Goal: Task Accomplishment & Management: Use online tool/utility

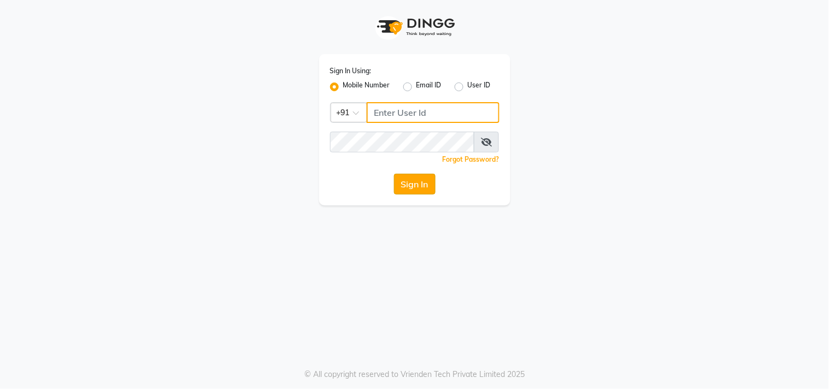
type input "9890249775"
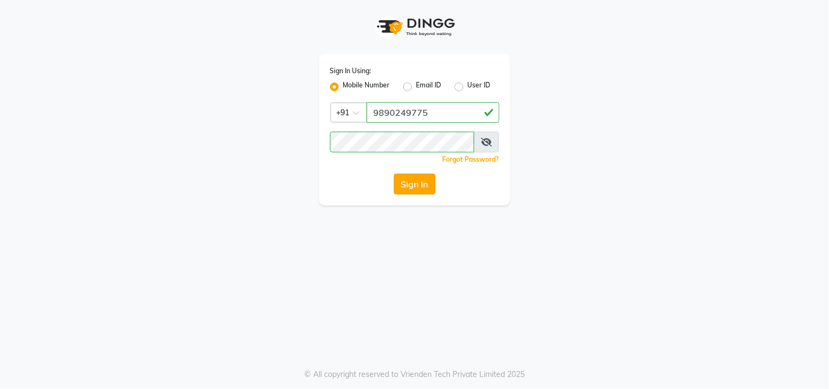
click at [423, 186] on button "Sign In" at bounding box center [415, 184] width 42 height 21
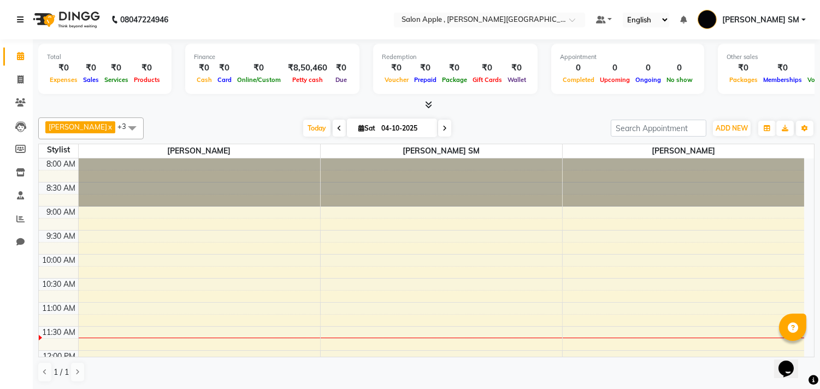
click at [20, 20] on icon at bounding box center [20, 20] width 7 height 8
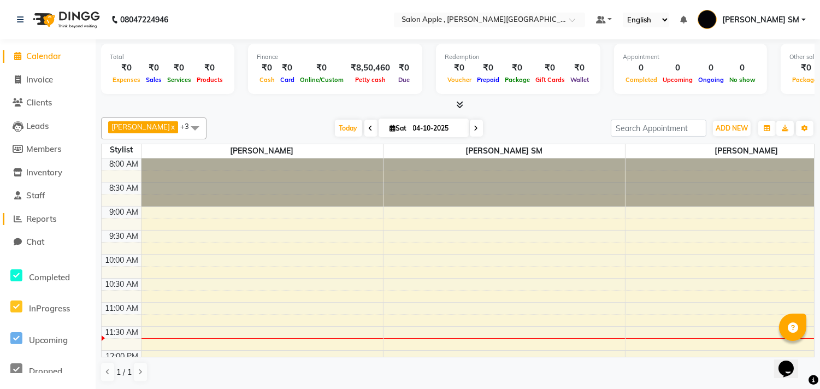
drag, startPoint x: 42, startPoint y: 221, endPoint x: 42, endPoint y: 214, distance: 7.1
click at [41, 220] on span "Reports" at bounding box center [41, 219] width 30 height 10
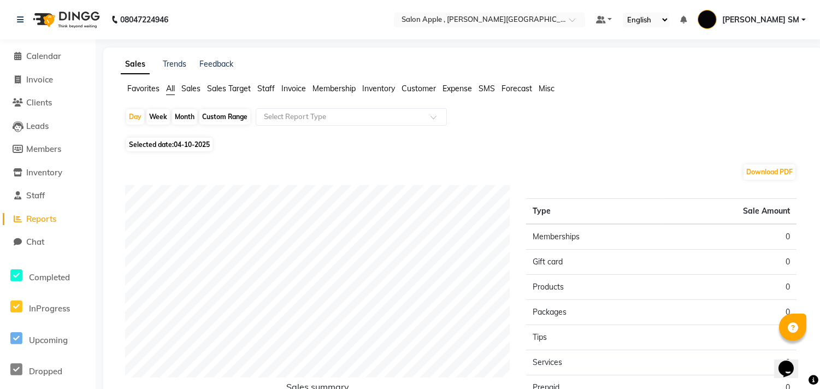
click at [156, 117] on div "Week" at bounding box center [157, 116] width 23 height 15
select select "10"
select select "2025"
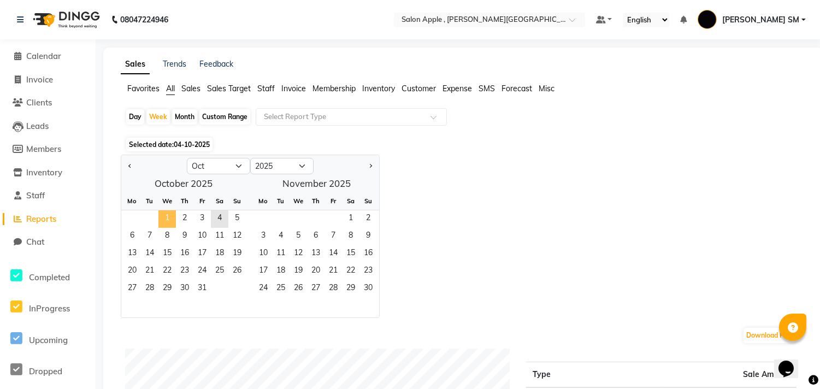
click at [167, 220] on span "1" at bounding box center [166, 218] width 17 height 17
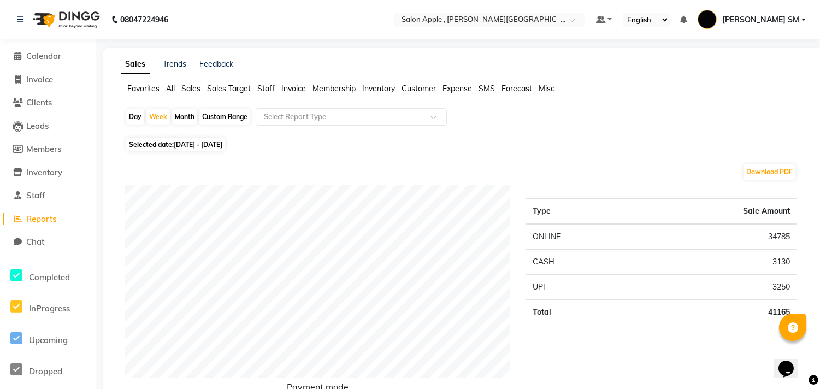
click at [182, 113] on div "Month" at bounding box center [184, 116] width 25 height 15
select select "10"
select select "2025"
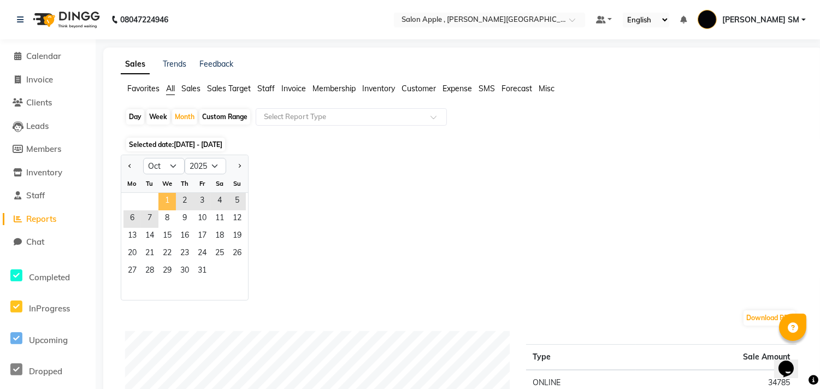
click at [166, 197] on span "1" at bounding box center [166, 201] width 17 height 17
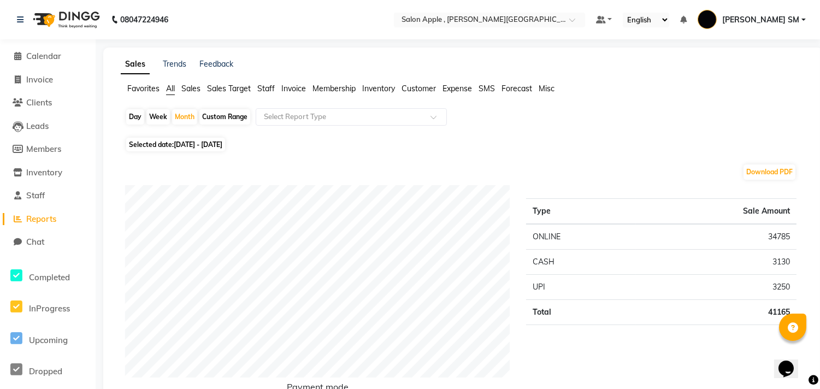
click at [217, 86] on span "Sales Target" at bounding box center [229, 89] width 44 height 10
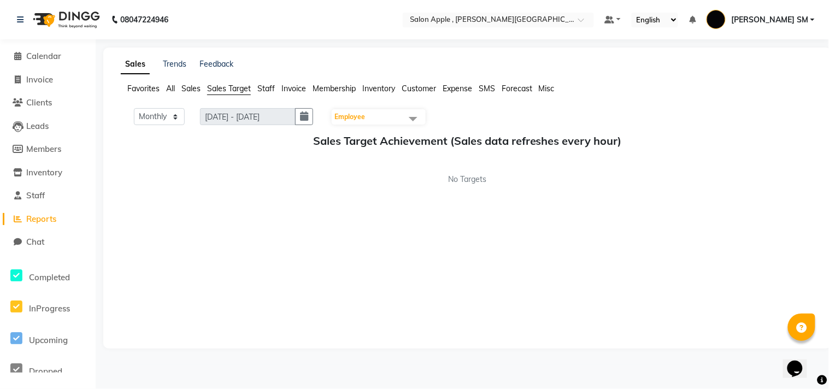
click at [275, 91] on ul "Favorites All Sales Sales Target Staff Invoice Membership Inventory Customer Ex…" at bounding box center [467, 89] width 693 height 12
click at [272, 90] on span "Staff" at bounding box center [265, 89] width 17 height 10
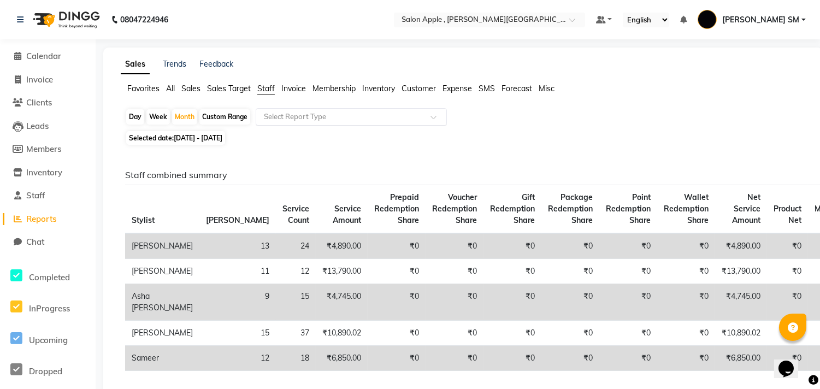
click at [274, 111] on input "text" at bounding box center [340, 116] width 157 height 11
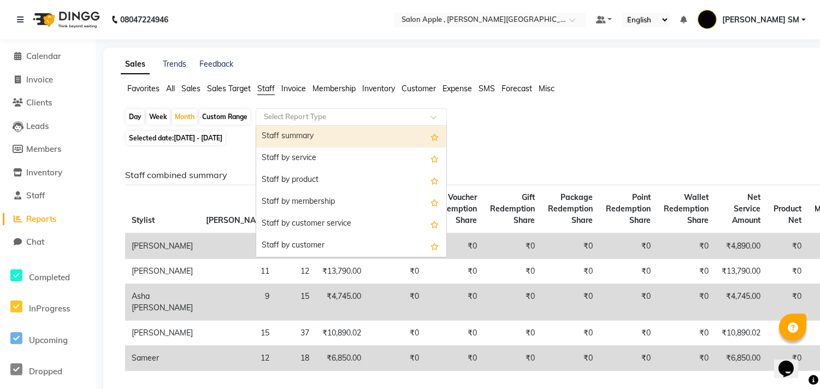
click at [283, 134] on div "Staff summary" at bounding box center [351, 137] width 190 height 22
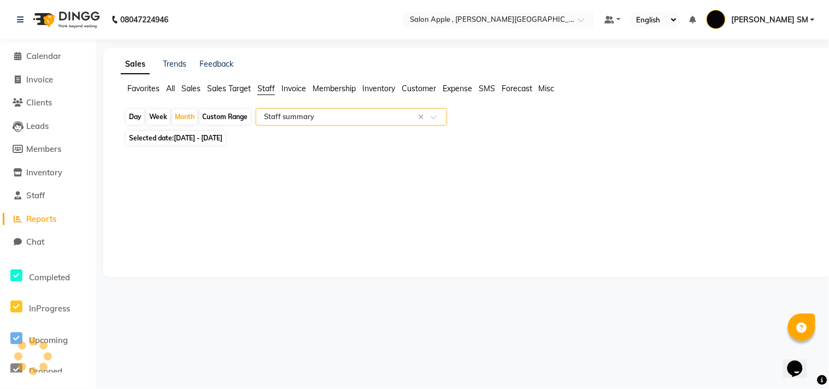
select select "full_report"
select select "csv"
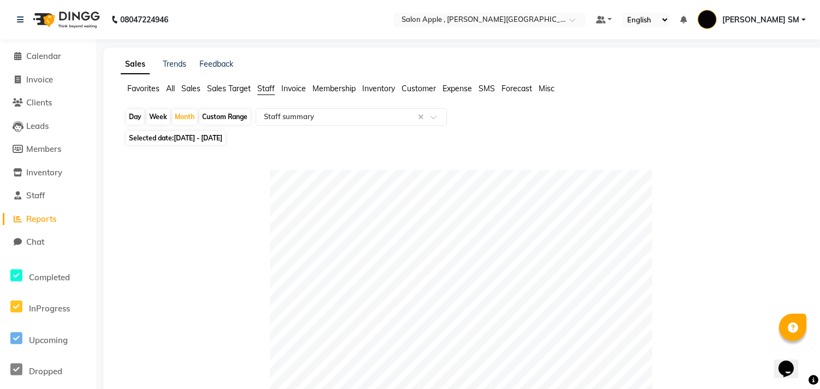
click at [216, 87] on span "Sales Target" at bounding box center [229, 89] width 44 height 10
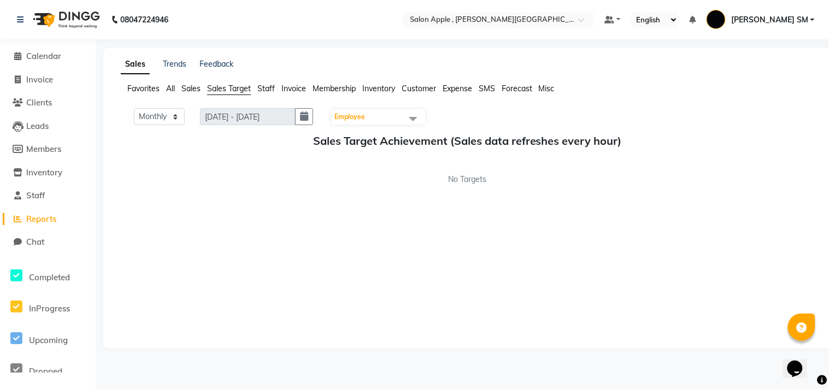
click at [191, 88] on span "Sales" at bounding box center [190, 89] width 19 height 10
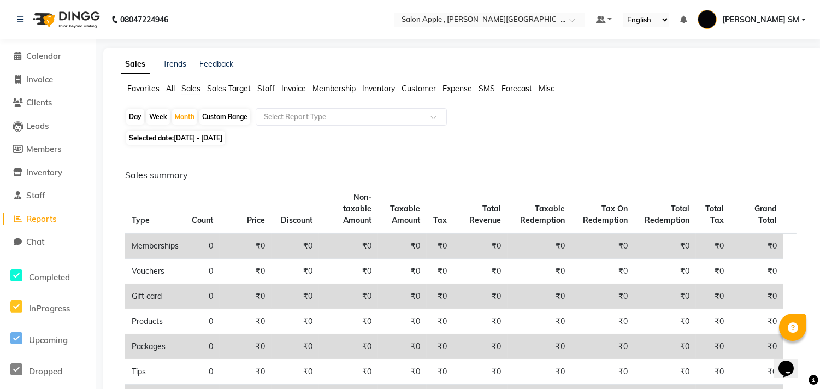
click at [162, 115] on div "Week" at bounding box center [157, 116] width 23 height 15
select select "10"
select select "2025"
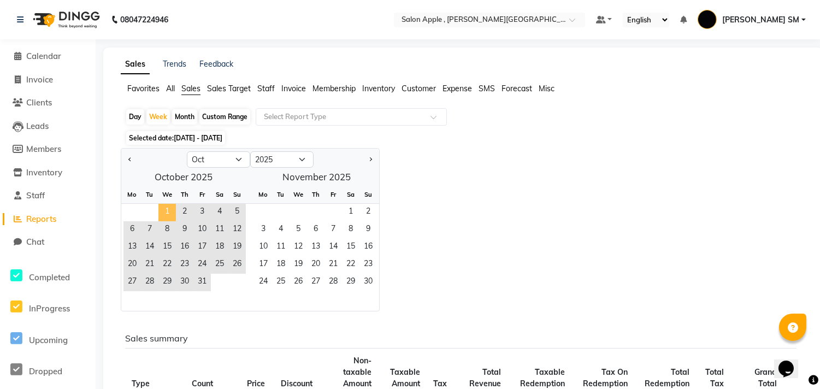
drag, startPoint x: 167, startPoint y: 204, endPoint x: 173, endPoint y: 220, distance: 16.9
click at [167, 205] on span "1" at bounding box center [166, 212] width 17 height 17
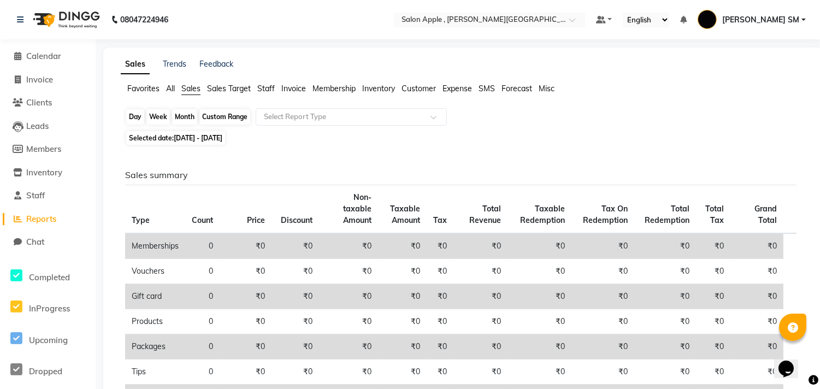
click at [149, 115] on div "Week" at bounding box center [157, 116] width 23 height 15
select select "10"
select select "2025"
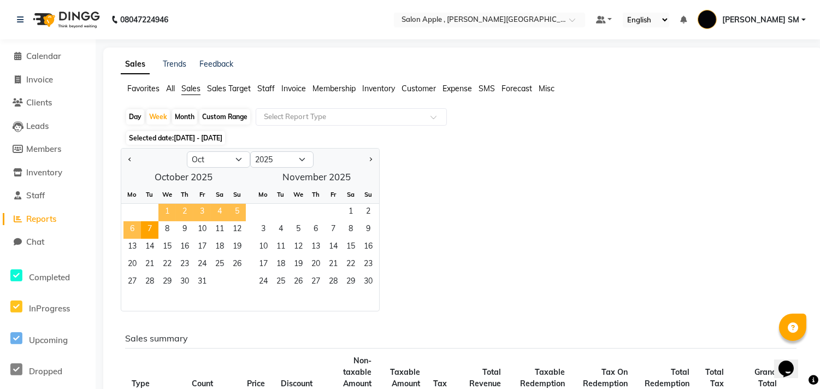
click at [165, 208] on span "1" at bounding box center [166, 212] width 17 height 17
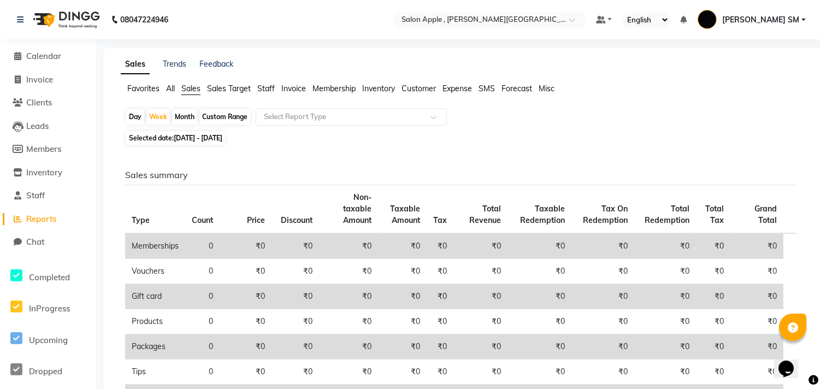
click at [222, 142] on span "[DATE] - [DATE]" at bounding box center [198, 138] width 49 height 8
select select "10"
select select "2025"
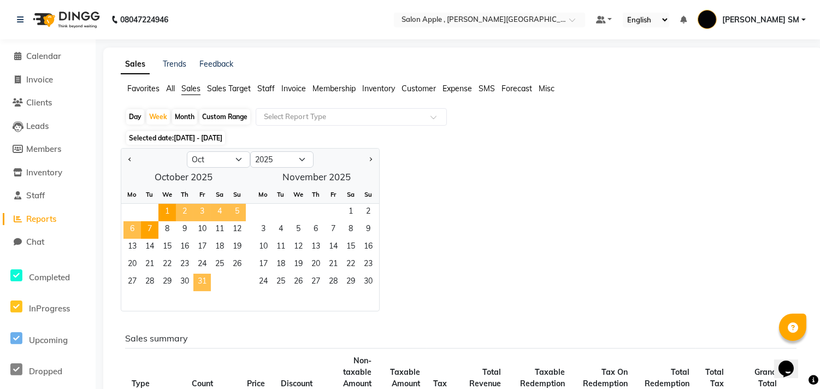
click at [200, 286] on span "31" at bounding box center [201, 282] width 17 height 17
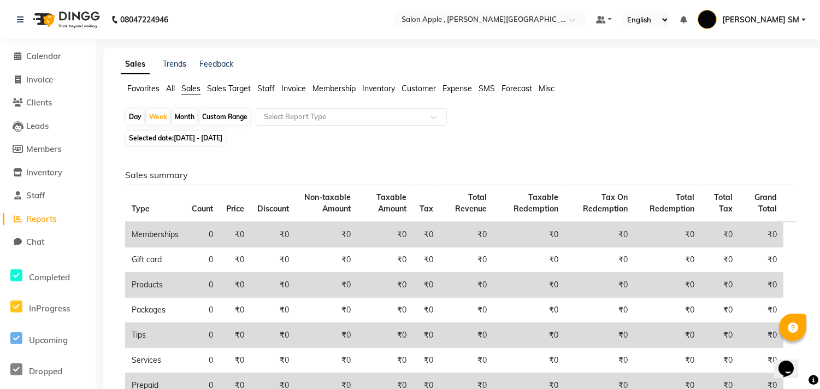
click at [263, 88] on span "Staff" at bounding box center [265, 89] width 17 height 10
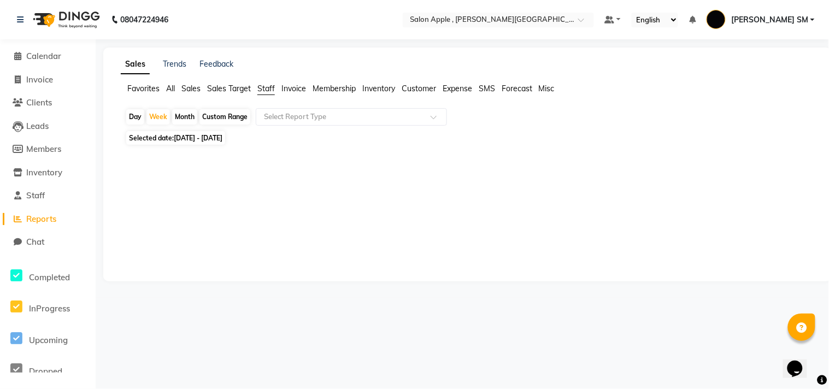
click at [215, 84] on span "Sales Target" at bounding box center [229, 89] width 44 height 10
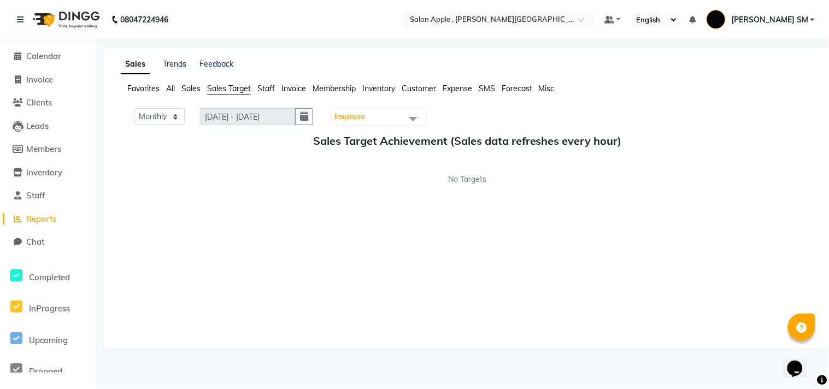
click at [196, 87] on span "Sales" at bounding box center [190, 89] width 19 height 10
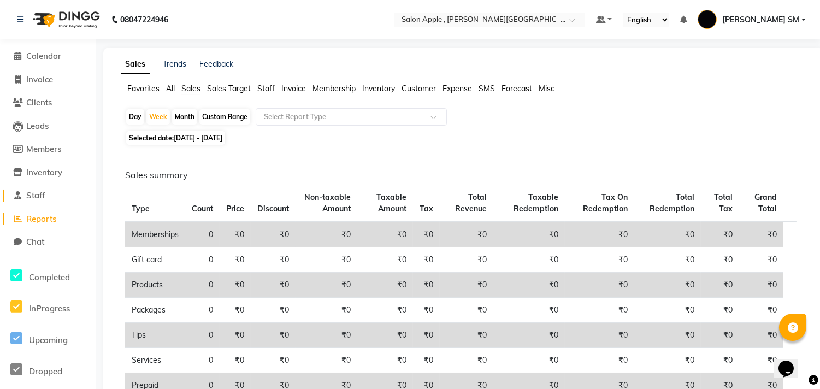
click at [34, 193] on span "Staff" at bounding box center [35, 195] width 19 height 10
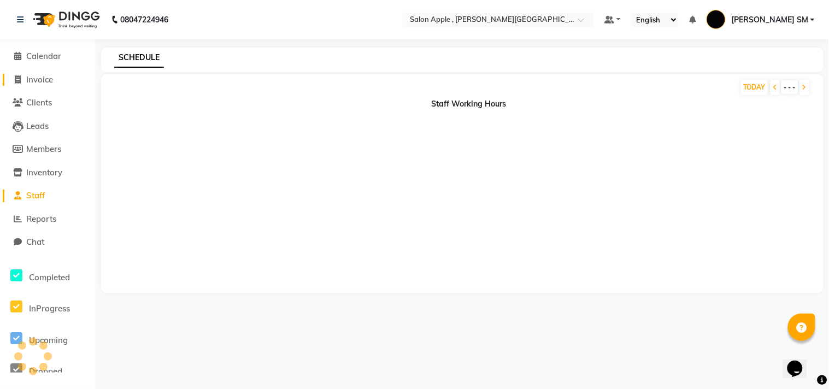
click at [44, 80] on span "Invoice" at bounding box center [39, 79] width 27 height 10
select select "service"
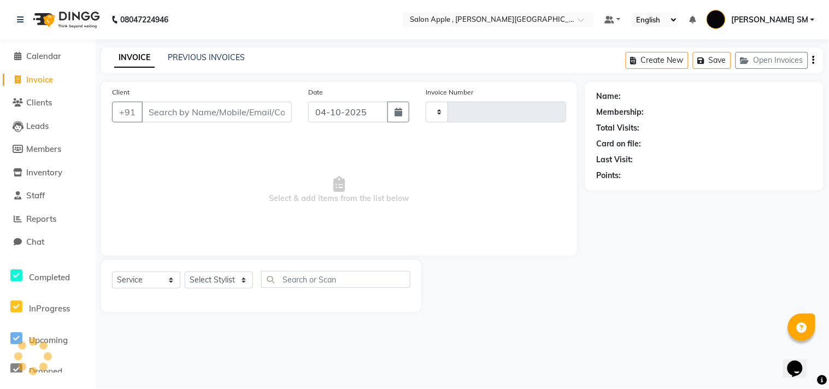
type input "2719"
select select "521"
click at [43, 219] on span "Reports" at bounding box center [41, 219] width 30 height 10
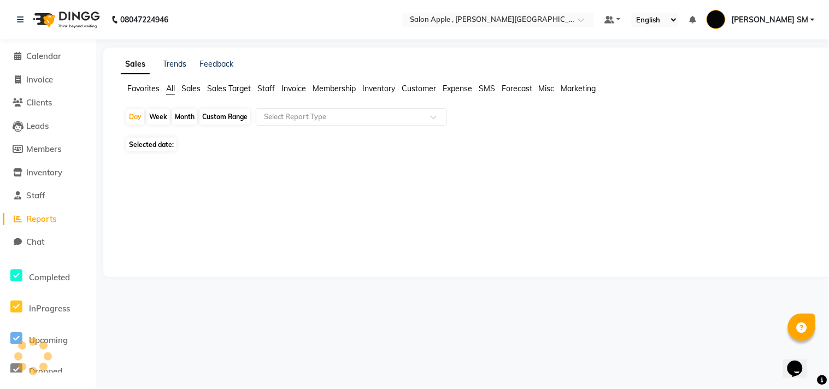
click at [183, 117] on div "Month" at bounding box center [184, 116] width 25 height 15
select select "10"
select select "2025"
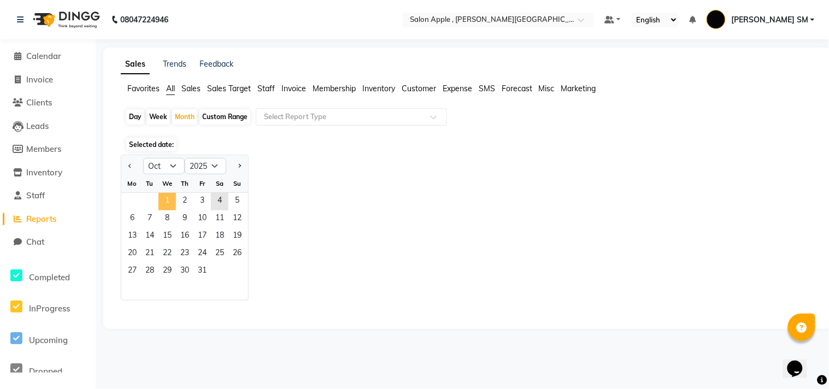
click at [163, 197] on span "1" at bounding box center [166, 201] width 17 height 17
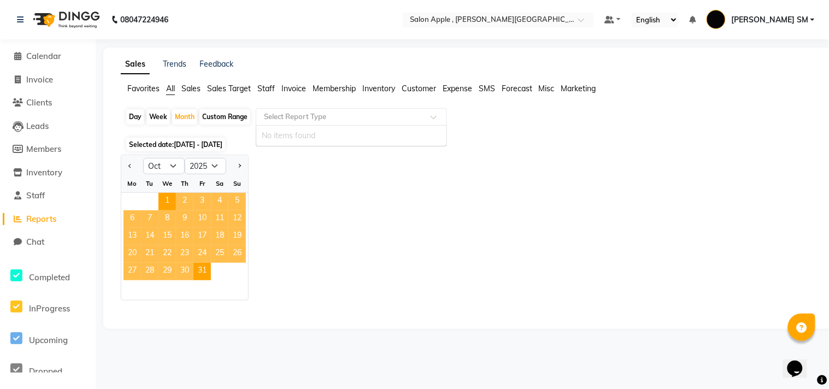
click at [279, 116] on input "text" at bounding box center [340, 116] width 157 height 11
click at [259, 87] on span "Staff" at bounding box center [265, 89] width 17 height 10
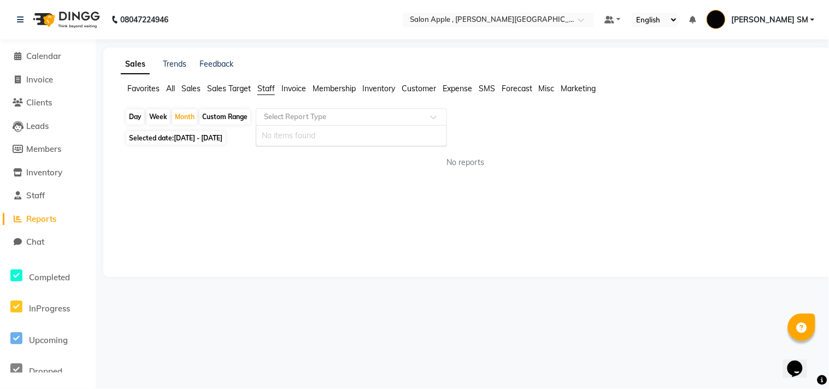
click at [282, 119] on input "text" at bounding box center [340, 116] width 157 height 11
click at [263, 151] on div "No reports" at bounding box center [465, 162] width 698 height 29
click at [224, 90] on span "Sales Target" at bounding box center [229, 89] width 44 height 10
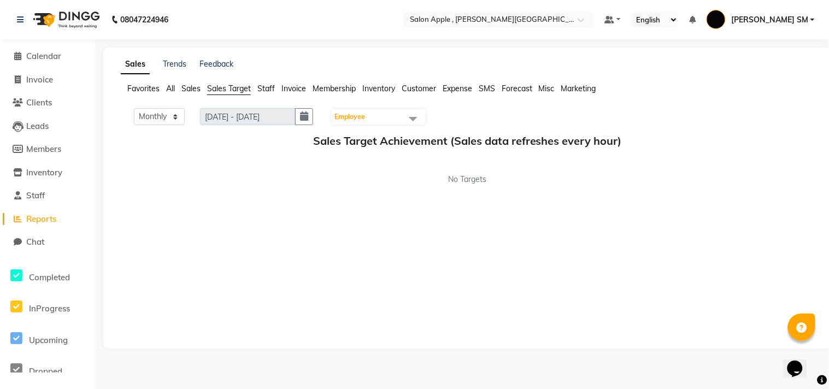
click at [184, 85] on span "Sales" at bounding box center [190, 89] width 19 height 10
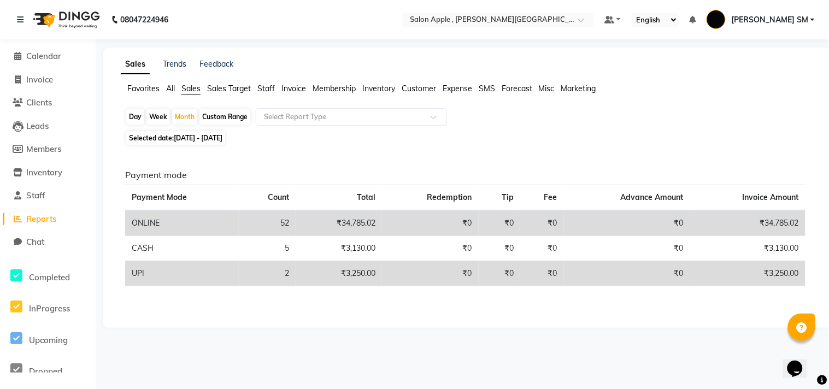
click at [269, 86] on span "Staff" at bounding box center [265, 89] width 17 height 10
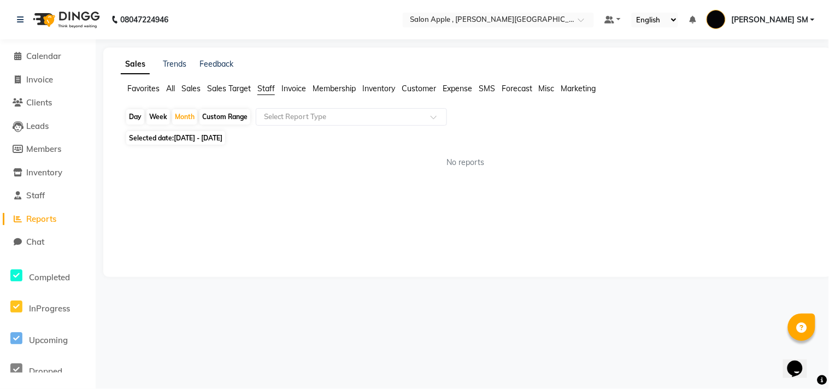
click at [160, 116] on div "Week" at bounding box center [157, 116] width 23 height 15
select select "10"
select select "2025"
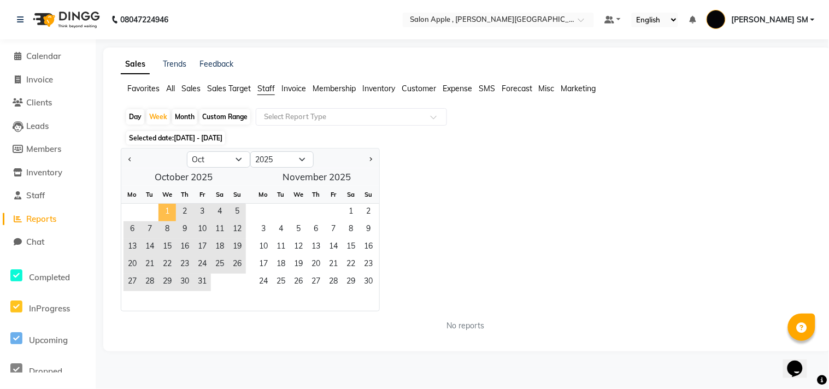
click at [167, 211] on span "1" at bounding box center [166, 212] width 17 height 17
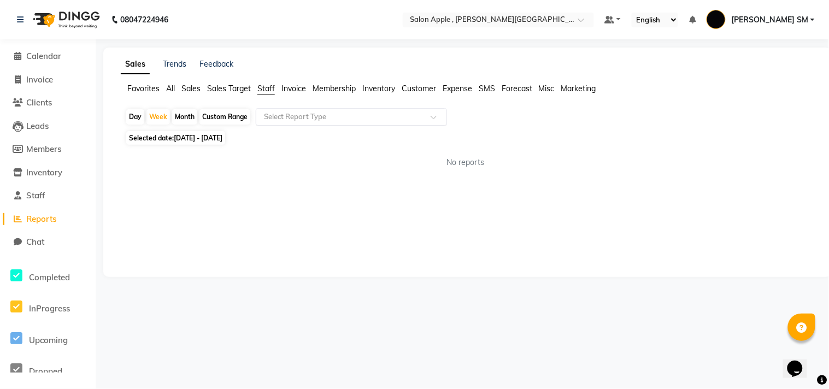
click at [286, 112] on input "text" at bounding box center [340, 116] width 157 height 11
click at [46, 58] on span "Calendar" at bounding box center [43, 56] width 35 height 10
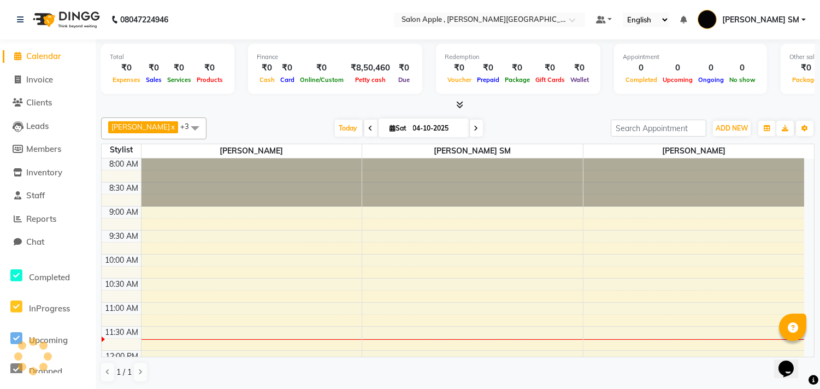
scroll to position [145, 0]
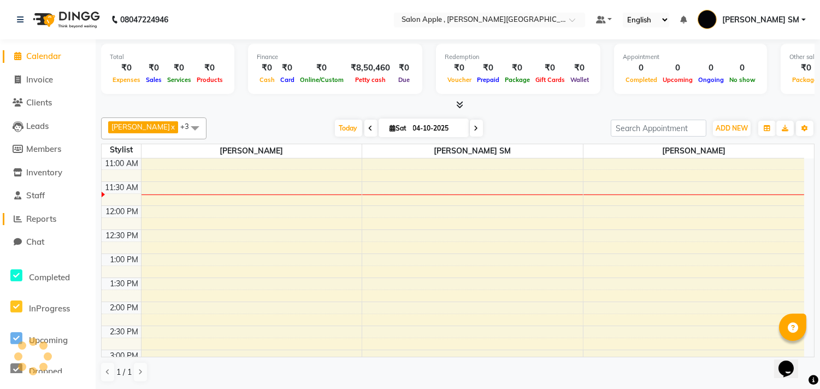
click at [40, 215] on span "Reports" at bounding box center [41, 219] width 30 height 10
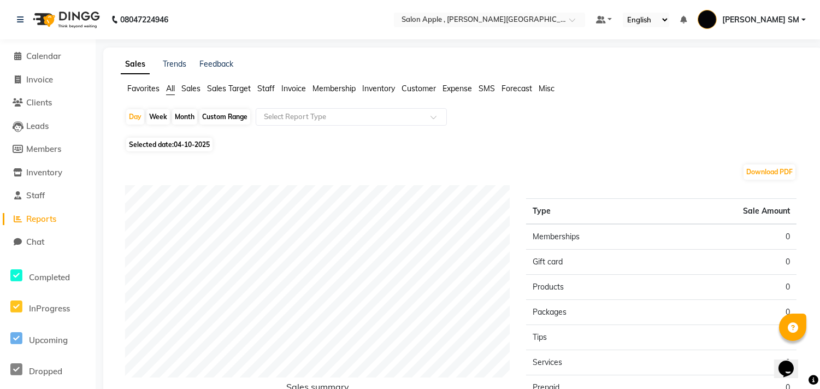
click at [182, 117] on div "Month" at bounding box center [184, 116] width 25 height 15
select select "10"
select select "2025"
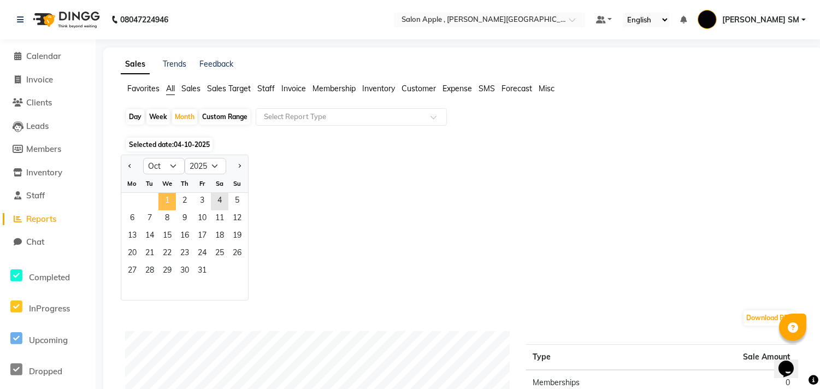
click at [167, 205] on span "1" at bounding box center [166, 201] width 17 height 17
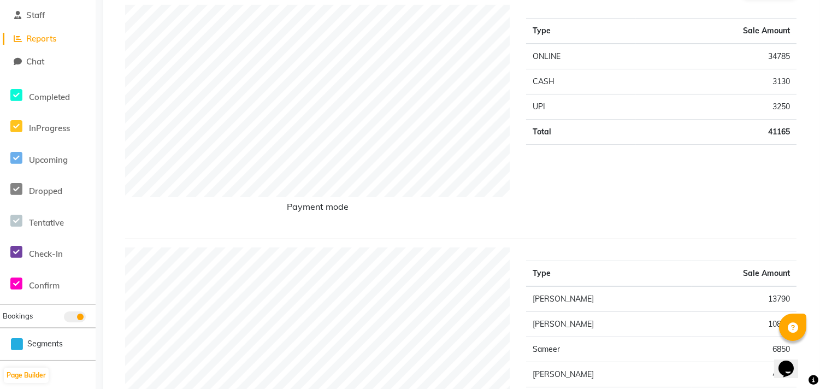
scroll to position [61, 0]
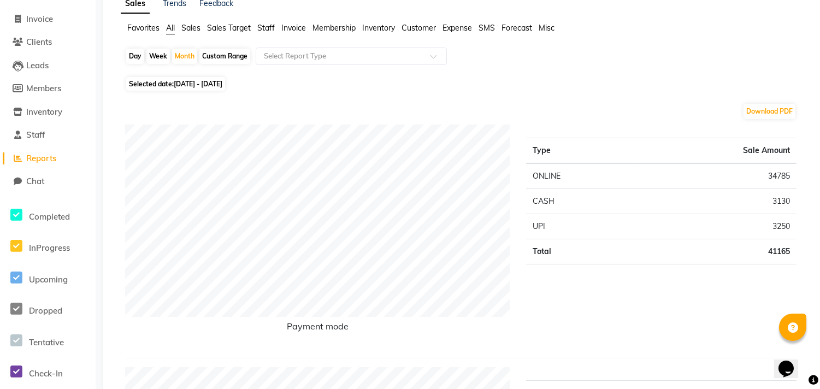
click at [212, 49] on div "Custom Range" at bounding box center [224, 56] width 51 height 15
select select "10"
select select "2025"
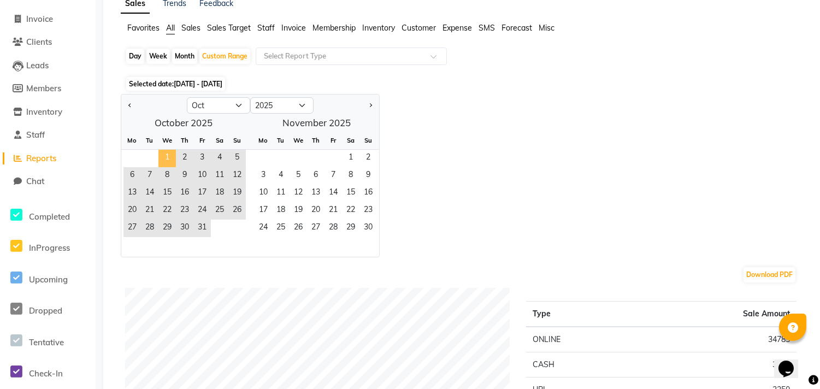
click at [165, 154] on span "1" at bounding box center [166, 158] width 17 height 17
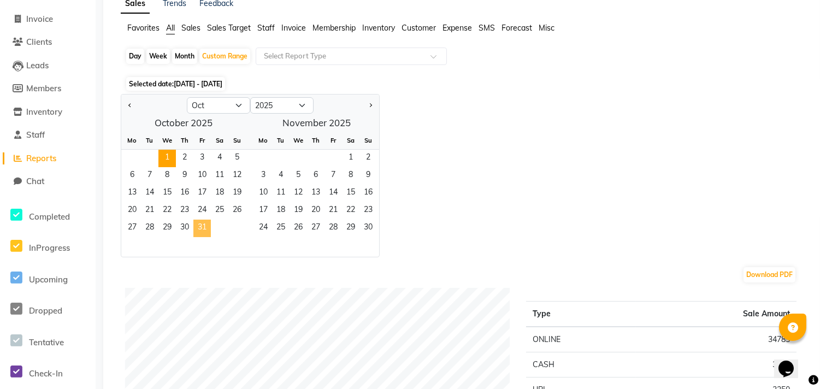
click at [203, 230] on span "31" at bounding box center [201, 228] width 17 height 17
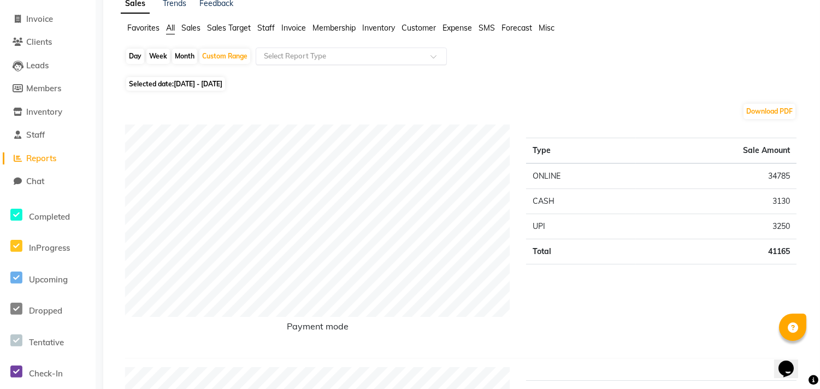
click at [279, 54] on input "text" at bounding box center [340, 56] width 157 height 11
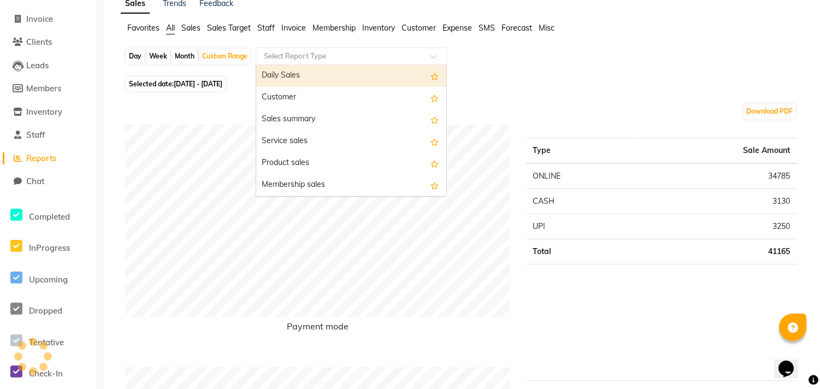
click at [281, 73] on div "Daily Sales" at bounding box center [351, 76] width 190 height 22
select select "full_report"
select select "csv"
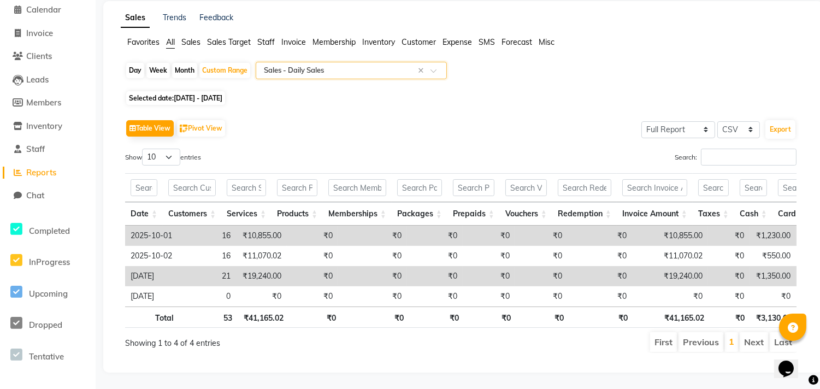
scroll to position [64, 0]
click at [265, 37] on span "Staff" at bounding box center [265, 42] width 17 height 10
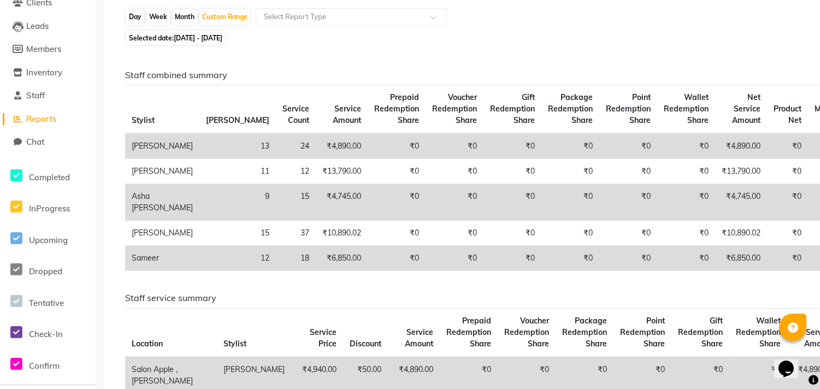
scroll to position [121, 0]
